Goal: Register for event/course

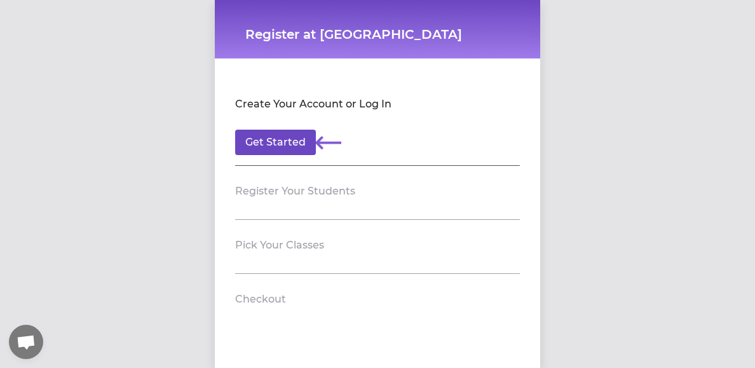
click at [277, 147] on button "Get Started" at bounding box center [275, 142] width 81 height 25
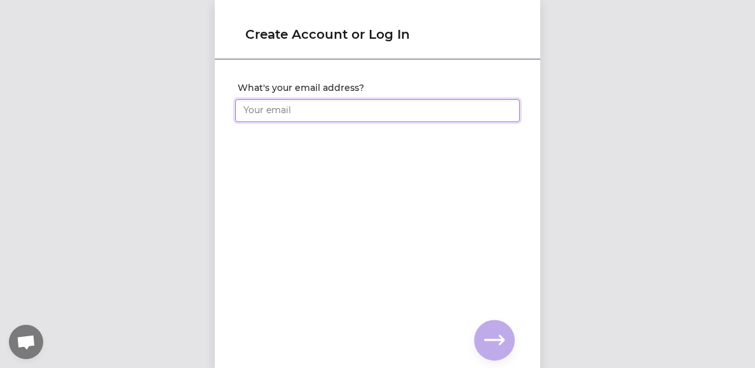
type input "[PERSON_NAME][EMAIL_ADDRESS][DOMAIN_NAME]"
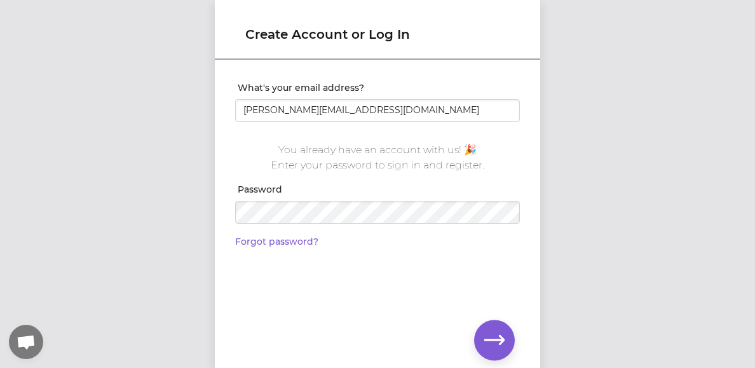
click at [500, 338] on icon "button" at bounding box center [494, 340] width 20 height 20
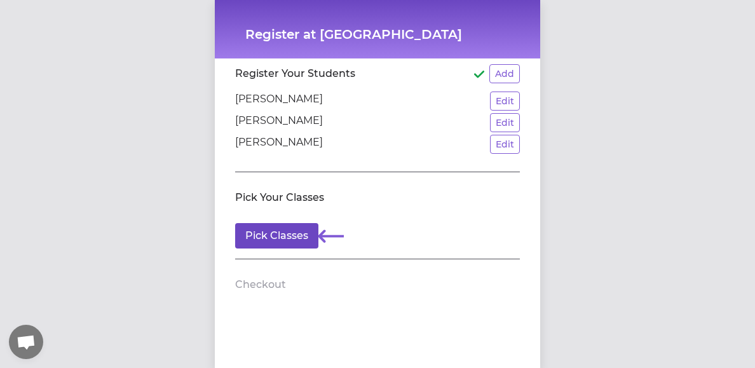
scroll to position [85, 0]
click at [270, 247] on button "Pick Classes" at bounding box center [276, 235] width 83 height 25
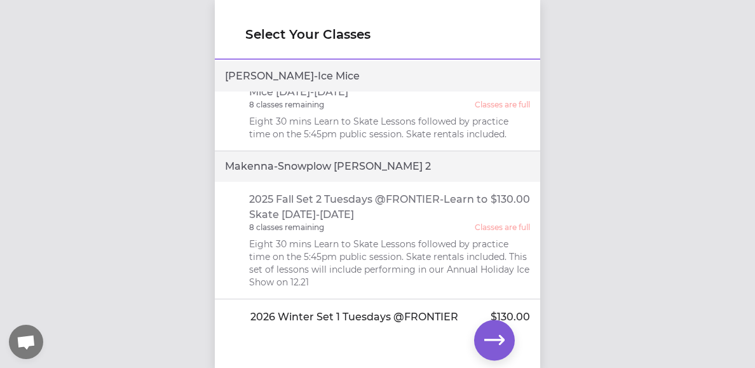
scroll to position [829, 0]
click at [349, 150] on div "Makenna - Snowplow [PERSON_NAME] 2" at bounding box center [377, 165] width 325 height 31
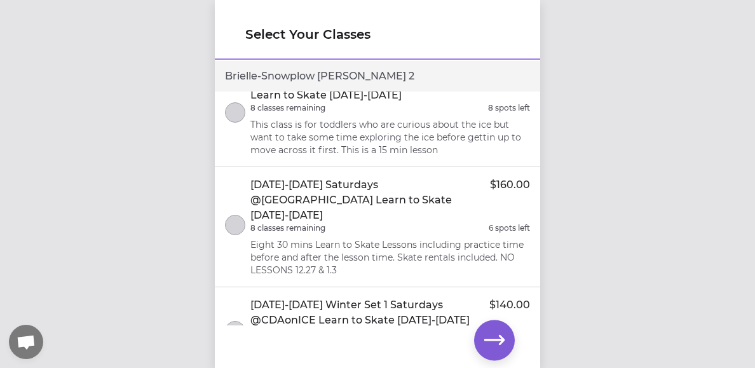
scroll to position [0, 0]
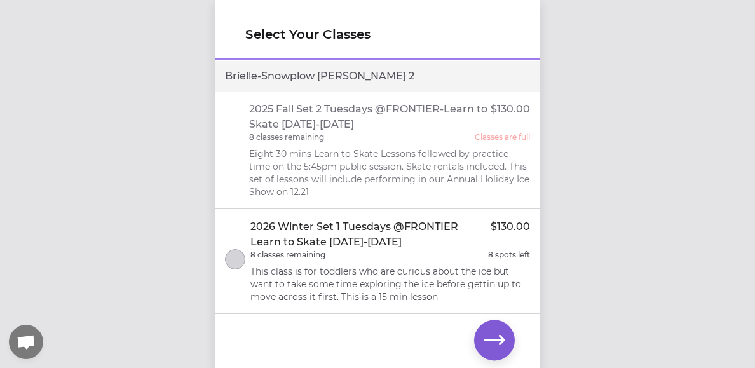
click at [148, 85] on div "Select Your Classes Brielle - Snowplow [PERSON_NAME] 2 2025 Fall Set 2 Tuesdays…" at bounding box center [377, 184] width 755 height 368
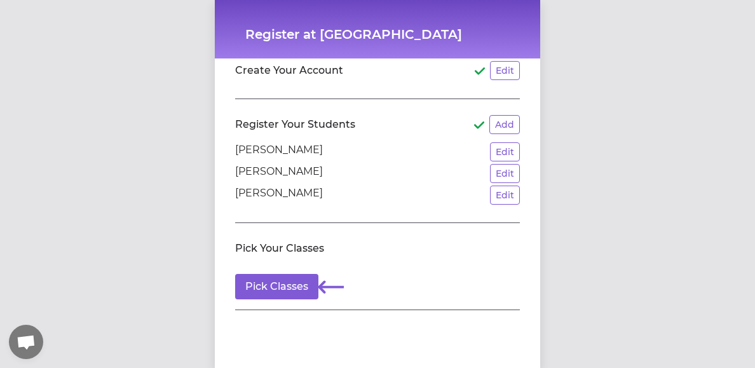
scroll to position [35, 0]
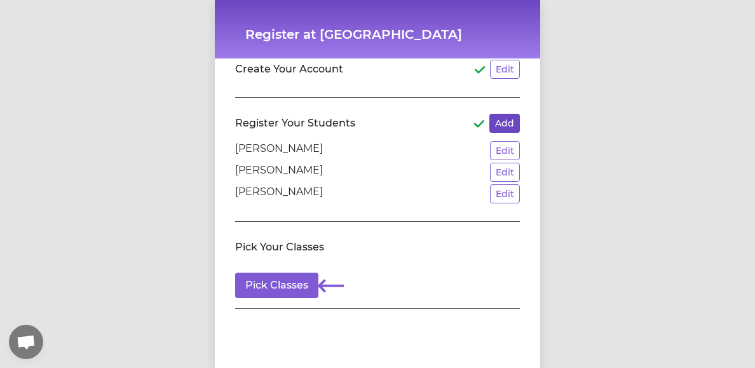
click at [502, 116] on button "Add" at bounding box center [504, 123] width 31 height 19
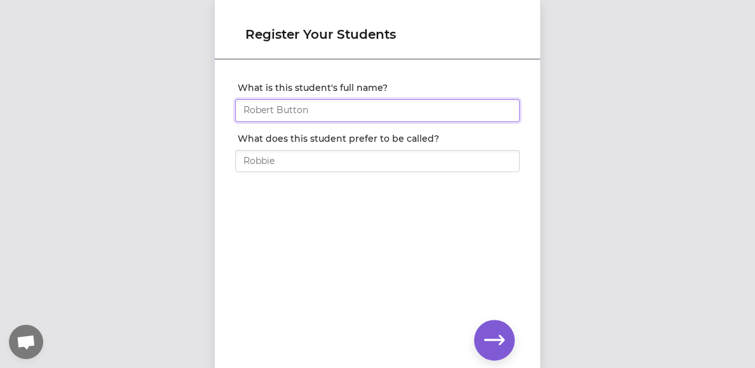
click at [304, 112] on input "What is this student's full name?" at bounding box center [377, 110] width 285 height 23
type input "[PERSON_NAME]"
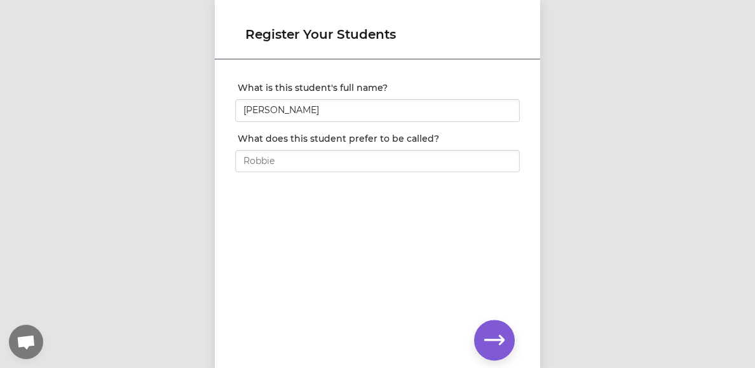
click at [494, 339] on icon "button" at bounding box center [494, 340] width 20 height 10
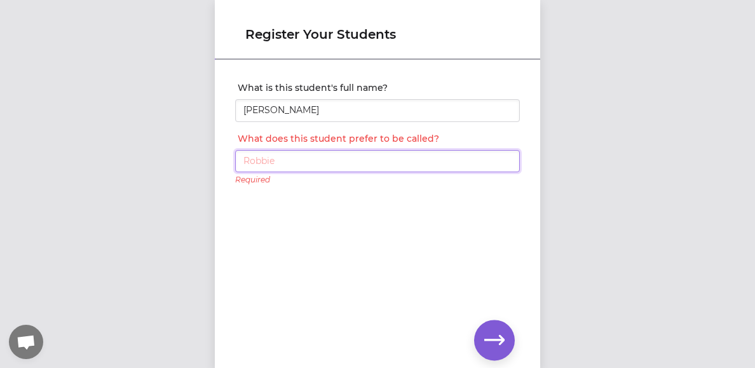
click at [341, 164] on input "What does this student prefer to be called?" at bounding box center [377, 161] width 285 height 23
type input "Brielle"
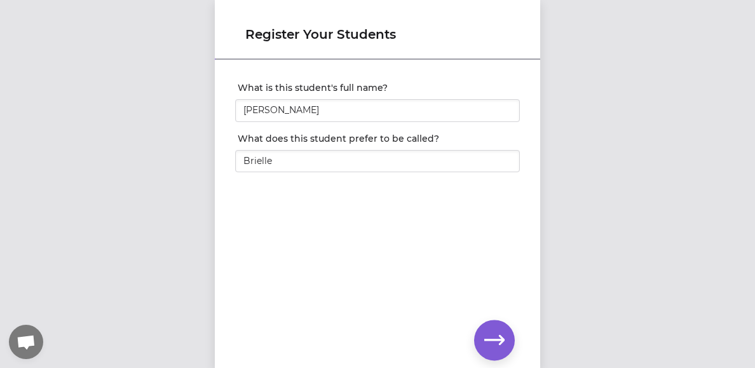
click at [501, 327] on button "button" at bounding box center [494, 340] width 41 height 41
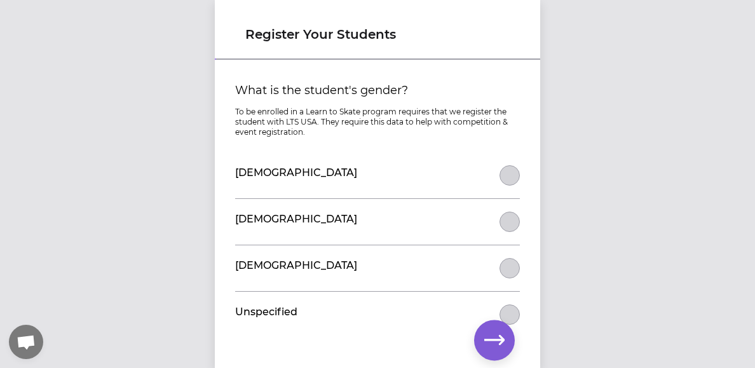
click at [511, 172] on button "What is the student's gender?" at bounding box center [509, 175] width 20 height 20
click at [498, 341] on icon "button" at bounding box center [494, 340] width 20 height 20
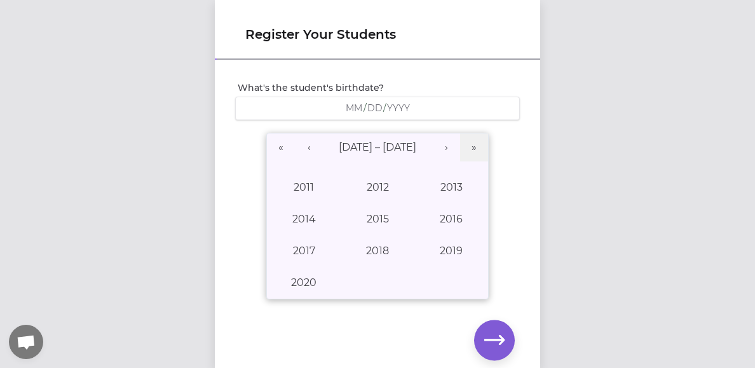
click at [378, 112] on input "number" at bounding box center [375, 108] width 17 height 12
click at [368, 104] on input "number" at bounding box center [375, 108] width 17 height 12
click at [376, 107] on input "number" at bounding box center [375, 108] width 17 height 12
click at [348, 112] on input "number" at bounding box center [354, 108] width 18 height 12
click at [351, 107] on input "number" at bounding box center [354, 108] width 18 height 12
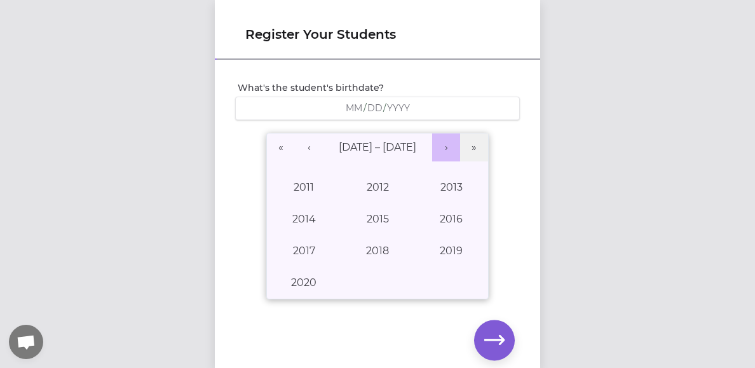
click at [444, 146] on button "›" at bounding box center [446, 147] width 28 height 28
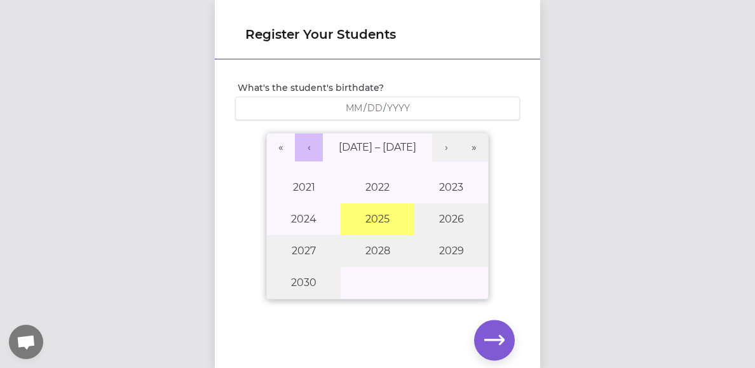
click at [308, 148] on button "‹" at bounding box center [309, 147] width 28 height 28
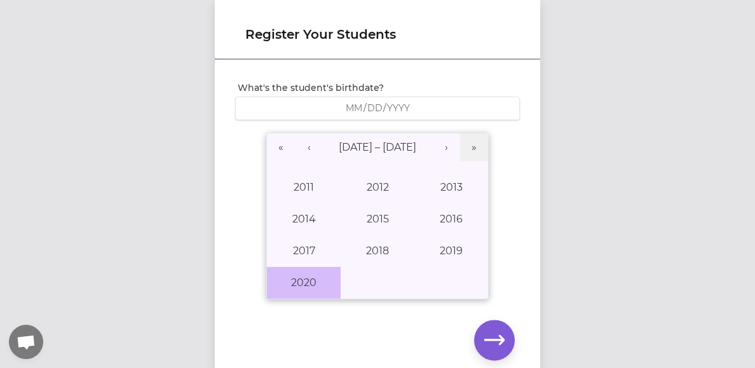
click at [313, 283] on button "2020" at bounding box center [304, 283] width 74 height 32
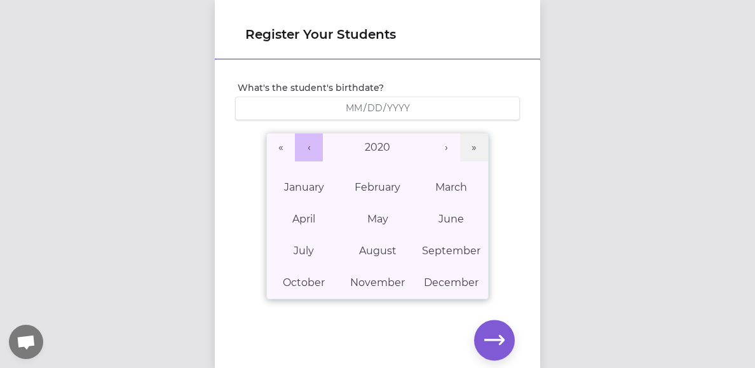
click at [314, 147] on button "‹" at bounding box center [309, 147] width 28 height 28
click at [386, 227] on button "May" at bounding box center [378, 219] width 74 height 32
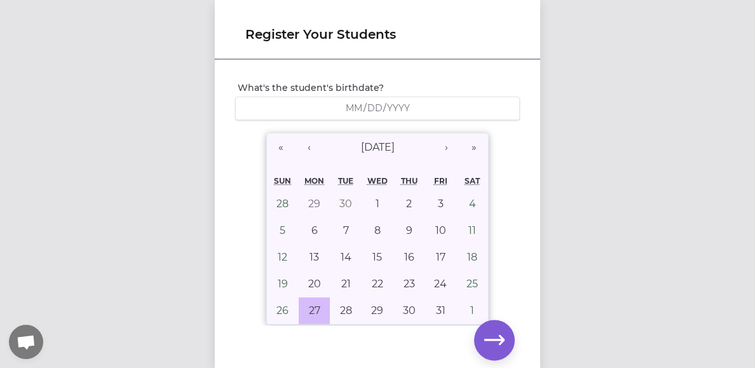
click at [313, 304] on abbr "27" at bounding box center [314, 310] width 11 height 12
type input "[DATE]"
type input "5"
type input "27"
type input "2019"
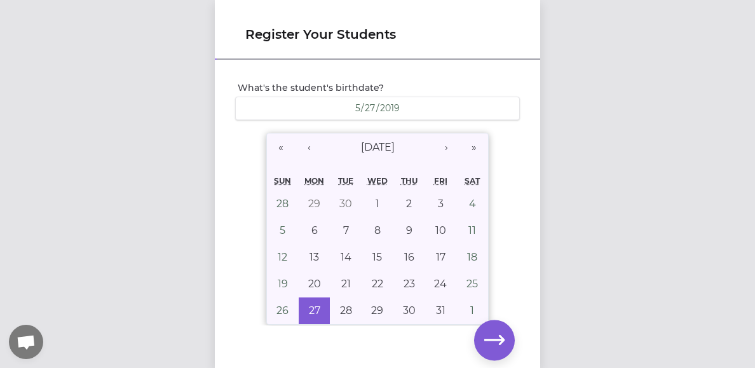
click at [494, 342] on icon "button" at bounding box center [494, 340] width 20 height 20
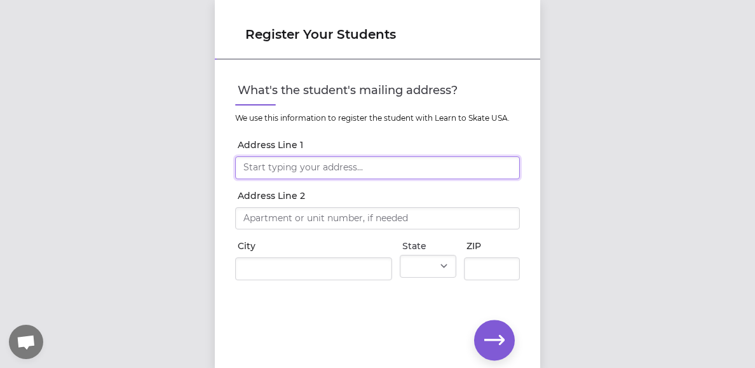
click at [343, 173] on input "Address Line 1" at bounding box center [377, 167] width 285 height 23
type input "[STREET_ADDRESS]"
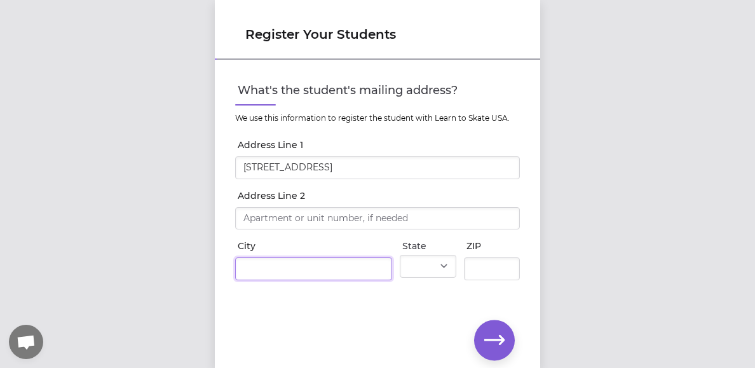
type input "Post Falls"
select select "ID"
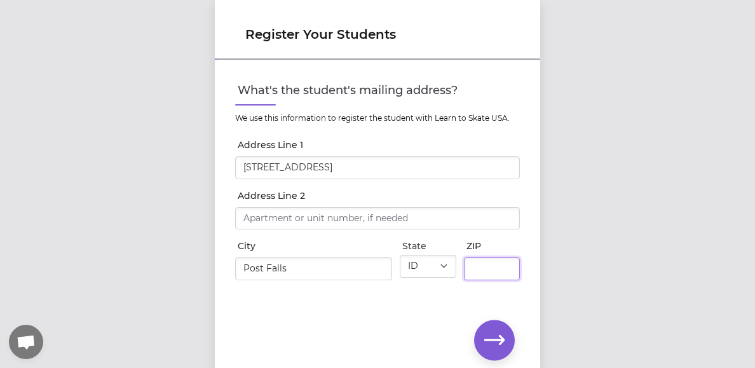
type input "83854"
click at [485, 343] on icon "button" at bounding box center [494, 340] width 20 height 20
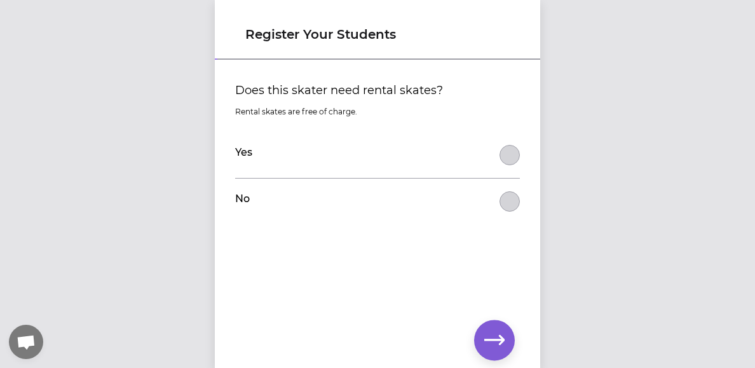
click at [503, 161] on button "Does this skater need rental skates?" at bounding box center [509, 155] width 20 height 20
click at [498, 335] on icon "button" at bounding box center [494, 340] width 20 height 20
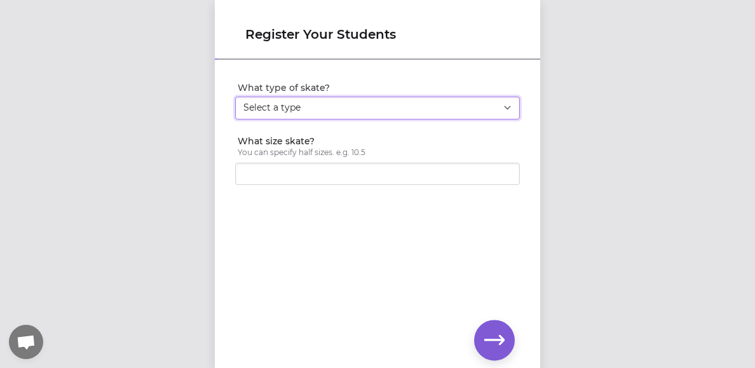
select select "youth_figure"
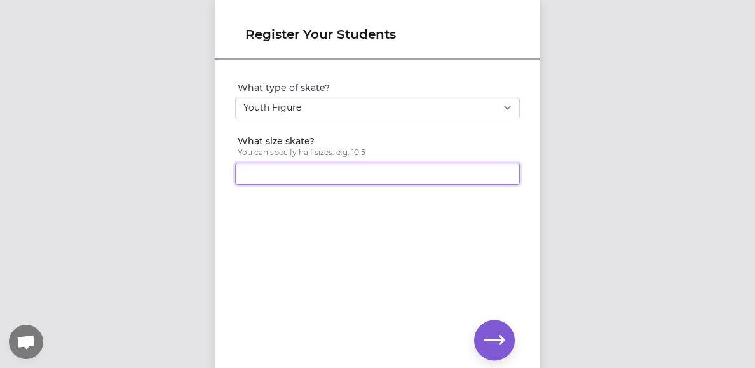
click at [310, 168] on input "What size skate?" at bounding box center [377, 174] width 285 height 23
type input "13"
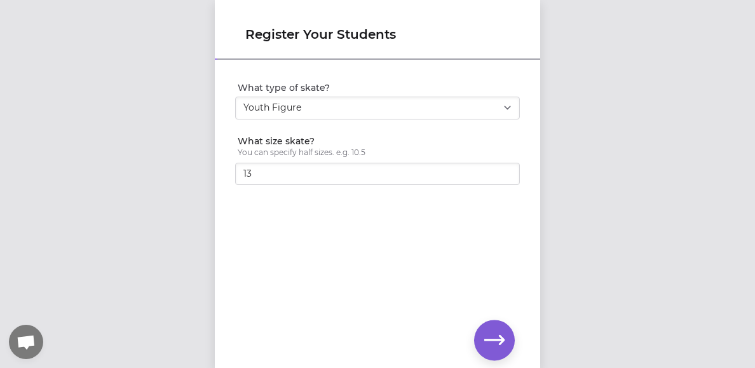
click at [492, 336] on icon "button" at bounding box center [494, 340] width 20 height 20
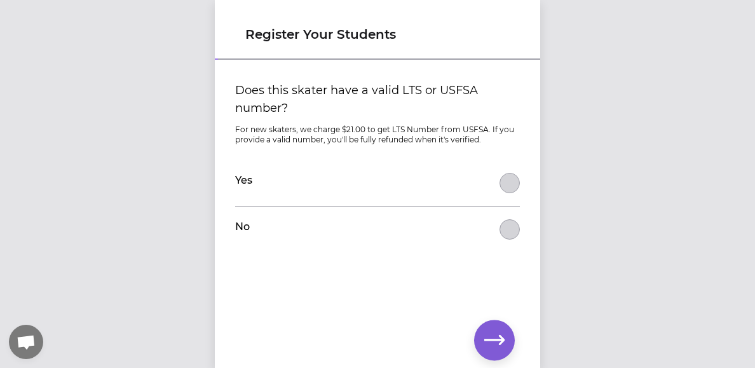
click at [507, 187] on button "Does this skater have a valid LTS or USFSA number?" at bounding box center [509, 183] width 20 height 20
click at [494, 339] on icon "button" at bounding box center [494, 340] width 20 height 20
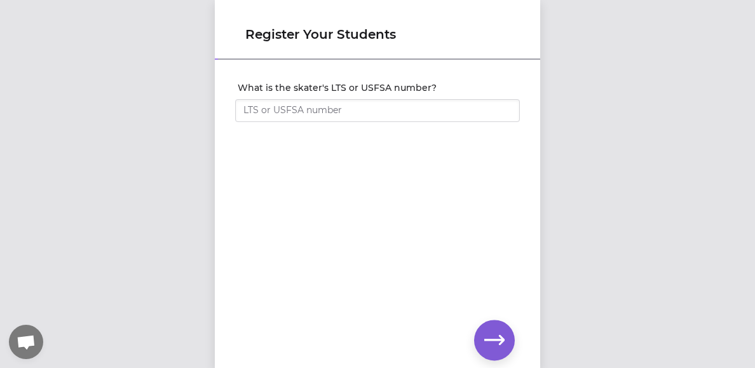
click at [501, 346] on icon "button" at bounding box center [494, 340] width 20 height 20
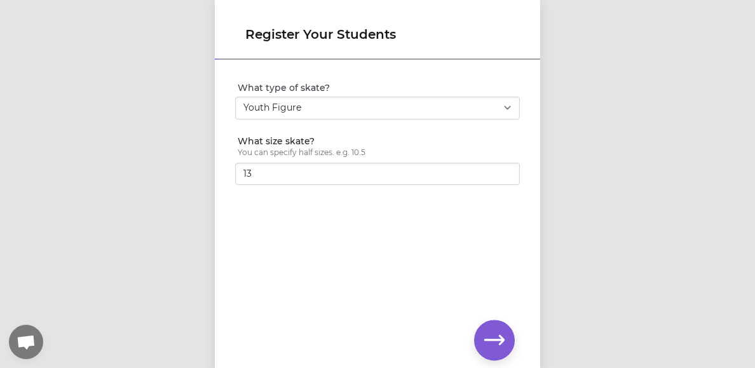
select select "ID"
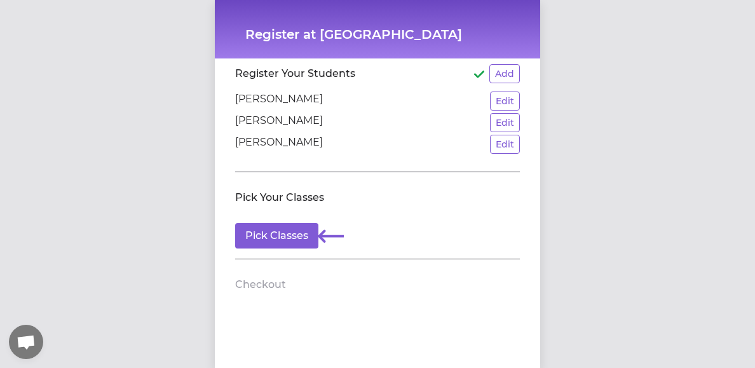
scroll to position [85, 0]
click at [296, 232] on button "Pick Classes" at bounding box center [276, 235] width 83 height 25
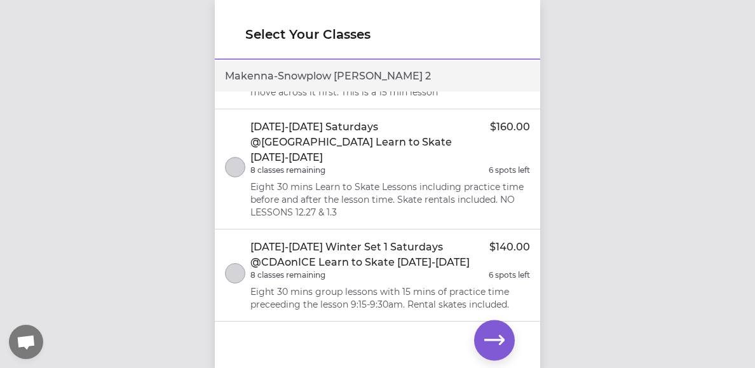
scroll to position [1129, 0]
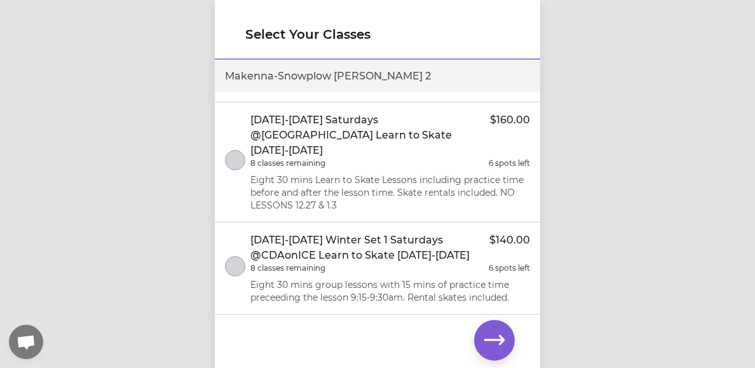
click at [398, 233] on div "[DATE]-[DATE] Winter Set 1 Saturdays @CDAonICE Learn to Skate [DATE]-[DATE] $14…" at bounding box center [390, 268] width 280 height 71
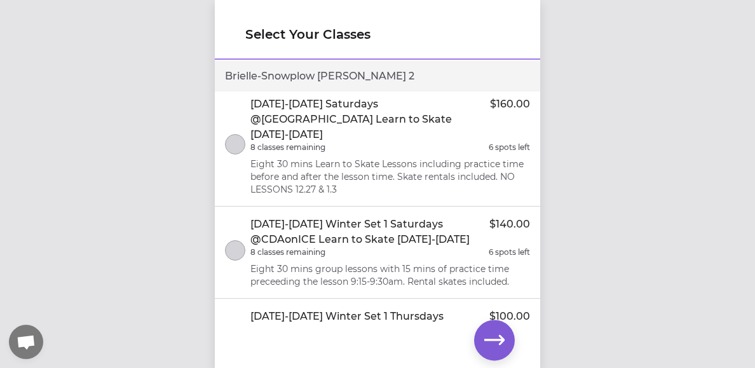
scroll to position [229, 0]
click at [234, 239] on button "select class" at bounding box center [235, 249] width 20 height 20
click at [492, 348] on icon "button" at bounding box center [494, 340] width 20 height 20
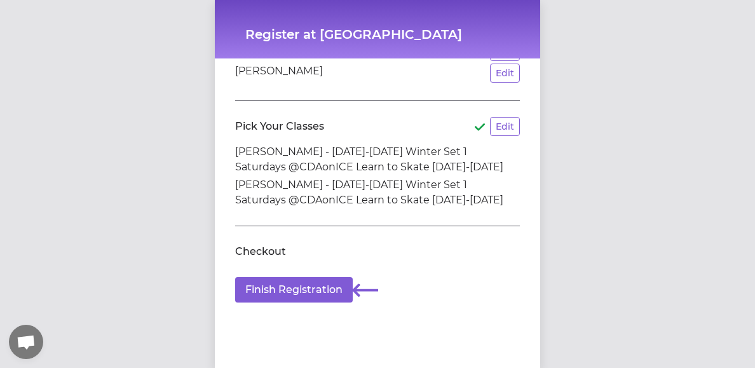
scroll to position [156, 0]
click at [322, 293] on button "Finish Registration" at bounding box center [294, 289] width 118 height 25
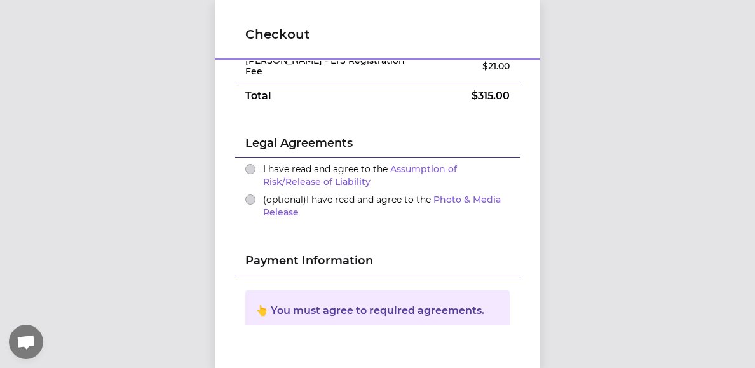
scroll to position [191, 0]
click at [252, 165] on button "I have read and agree to the Assumption of Risk/Release of Liability" at bounding box center [250, 170] width 10 height 10
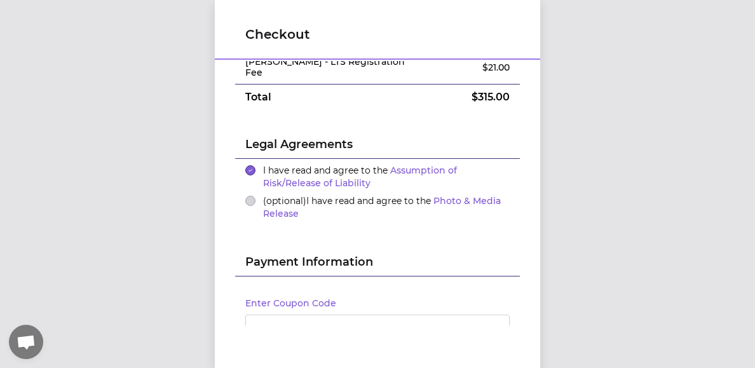
click at [252, 196] on button "(optional) I have read and agree to the Photo & Media Release" at bounding box center [250, 201] width 10 height 10
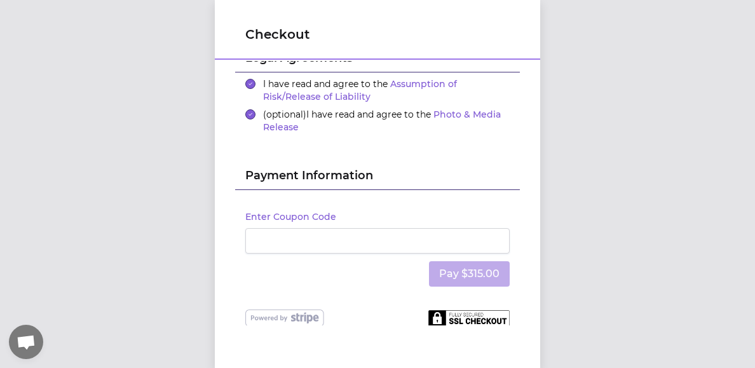
scroll to position [277, 0]
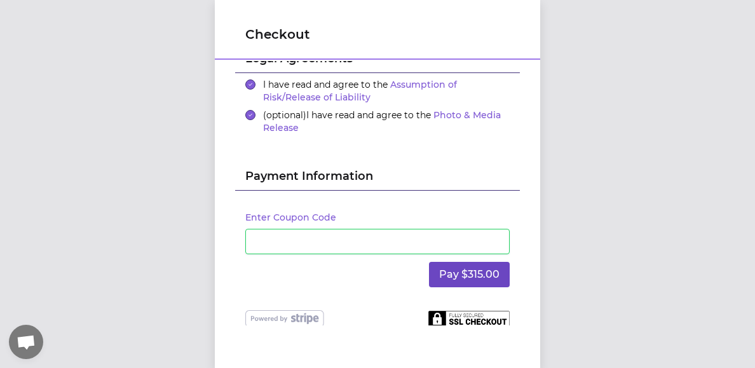
click at [435, 264] on button "Pay $315.00" at bounding box center [469, 274] width 81 height 25
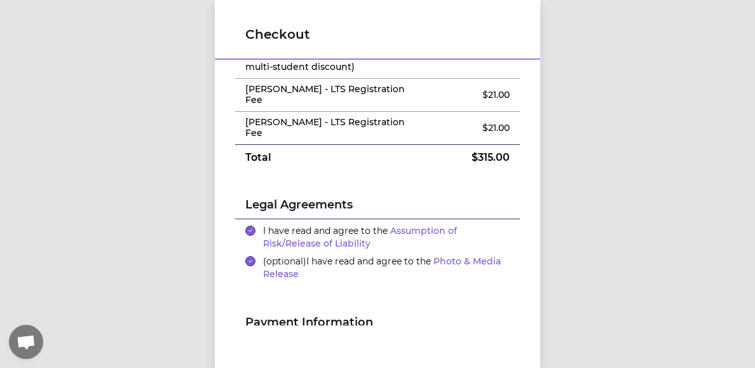
scroll to position [124, 0]
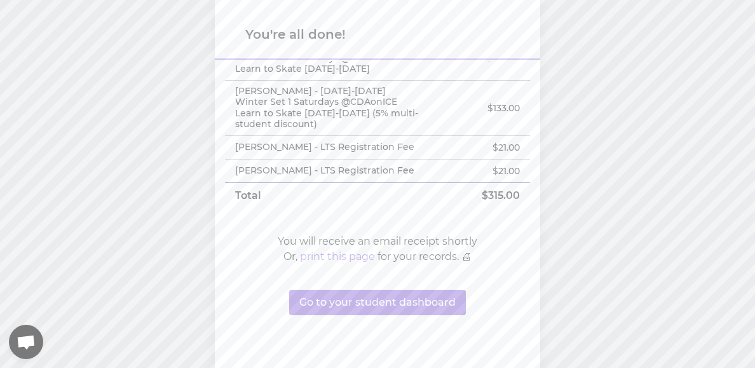
scroll to position [86, 0]
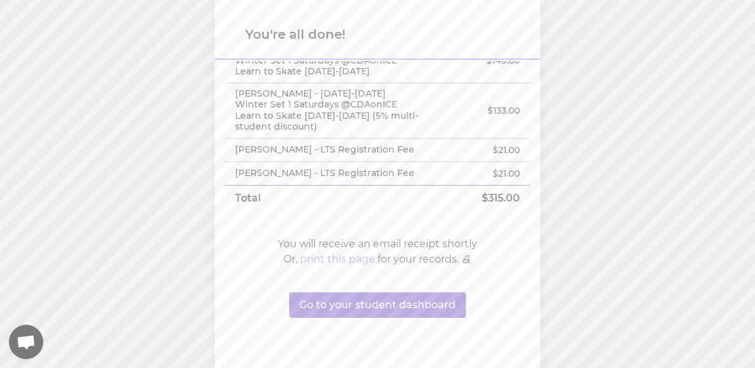
click at [401, 303] on button "Go to your student dashboard" at bounding box center [377, 304] width 177 height 25
